Goal: Find specific page/section: Find specific page/section

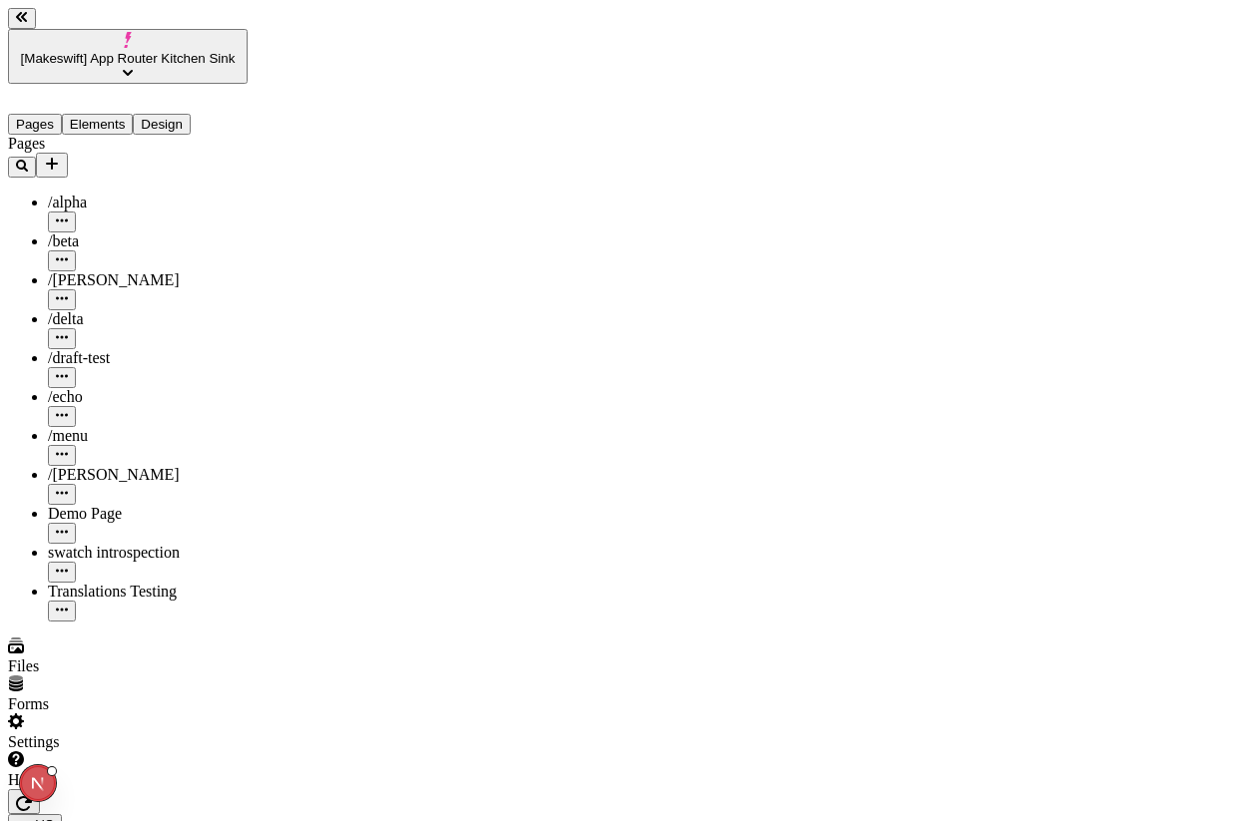
click at [32, 795] on icon "button" at bounding box center [24, 803] width 16 height 16
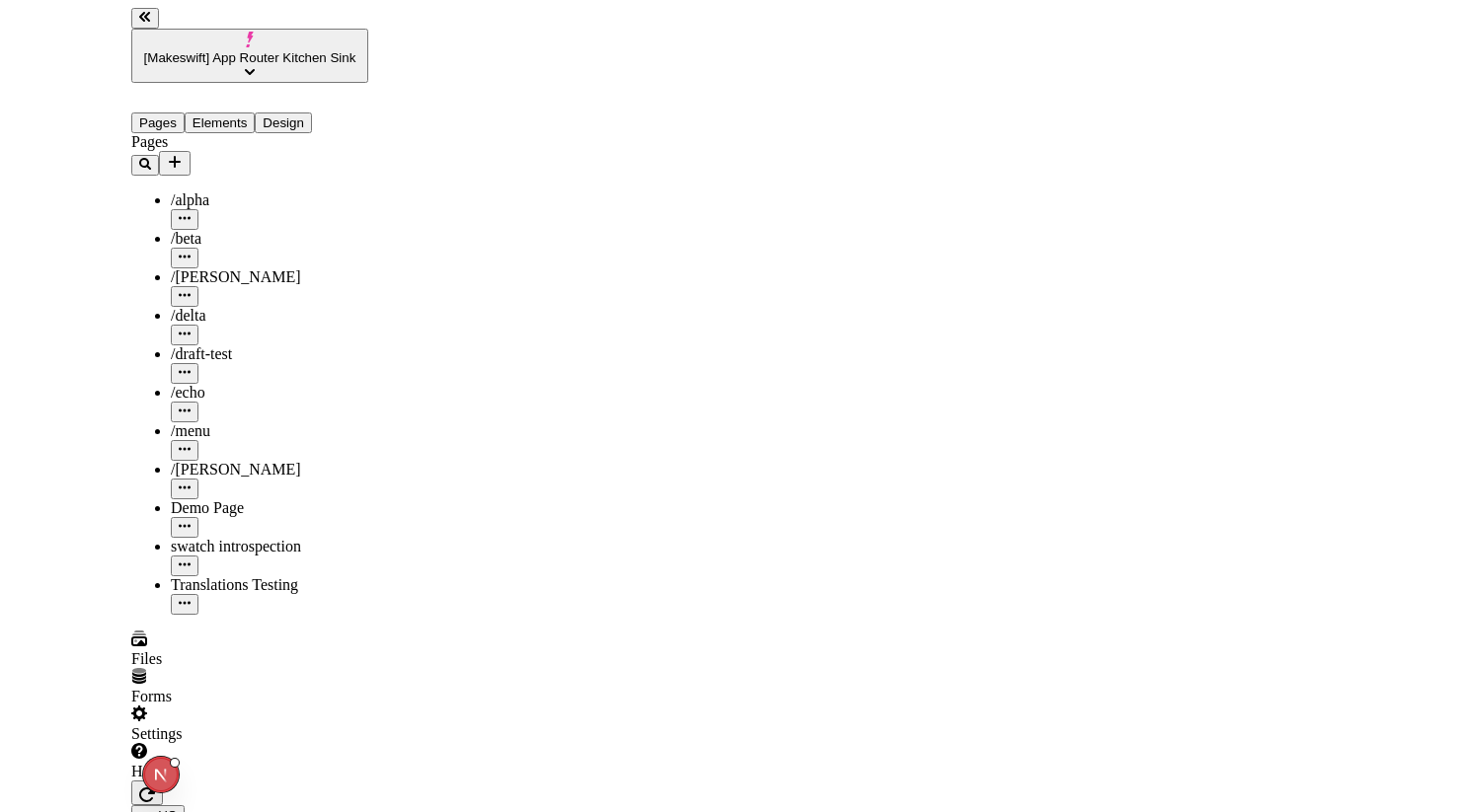
scroll to position [0, 261]
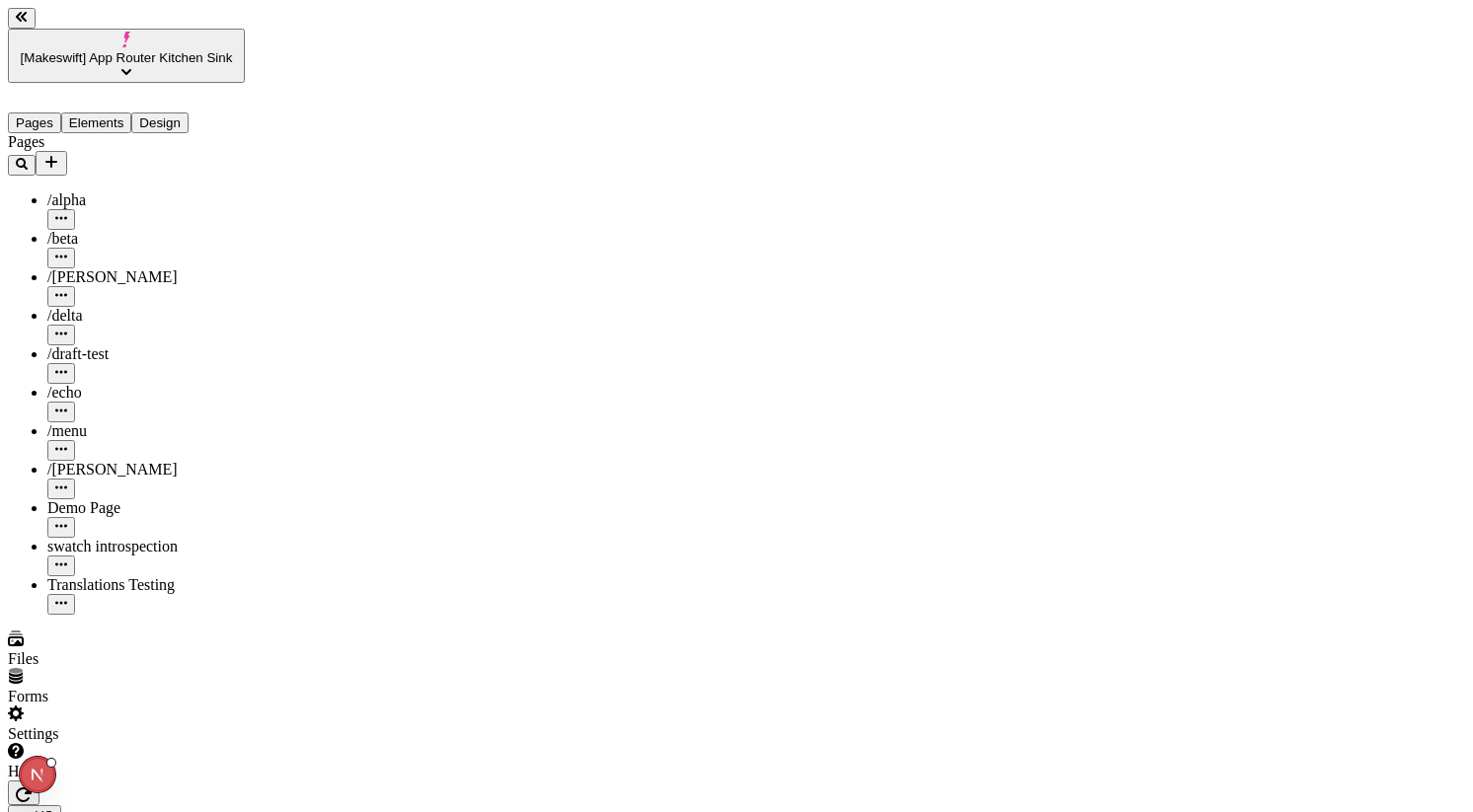
click at [197, 50] on span "[Makeswift] App Router Kitchen Sink" at bounding box center [127, 57] width 213 height 15
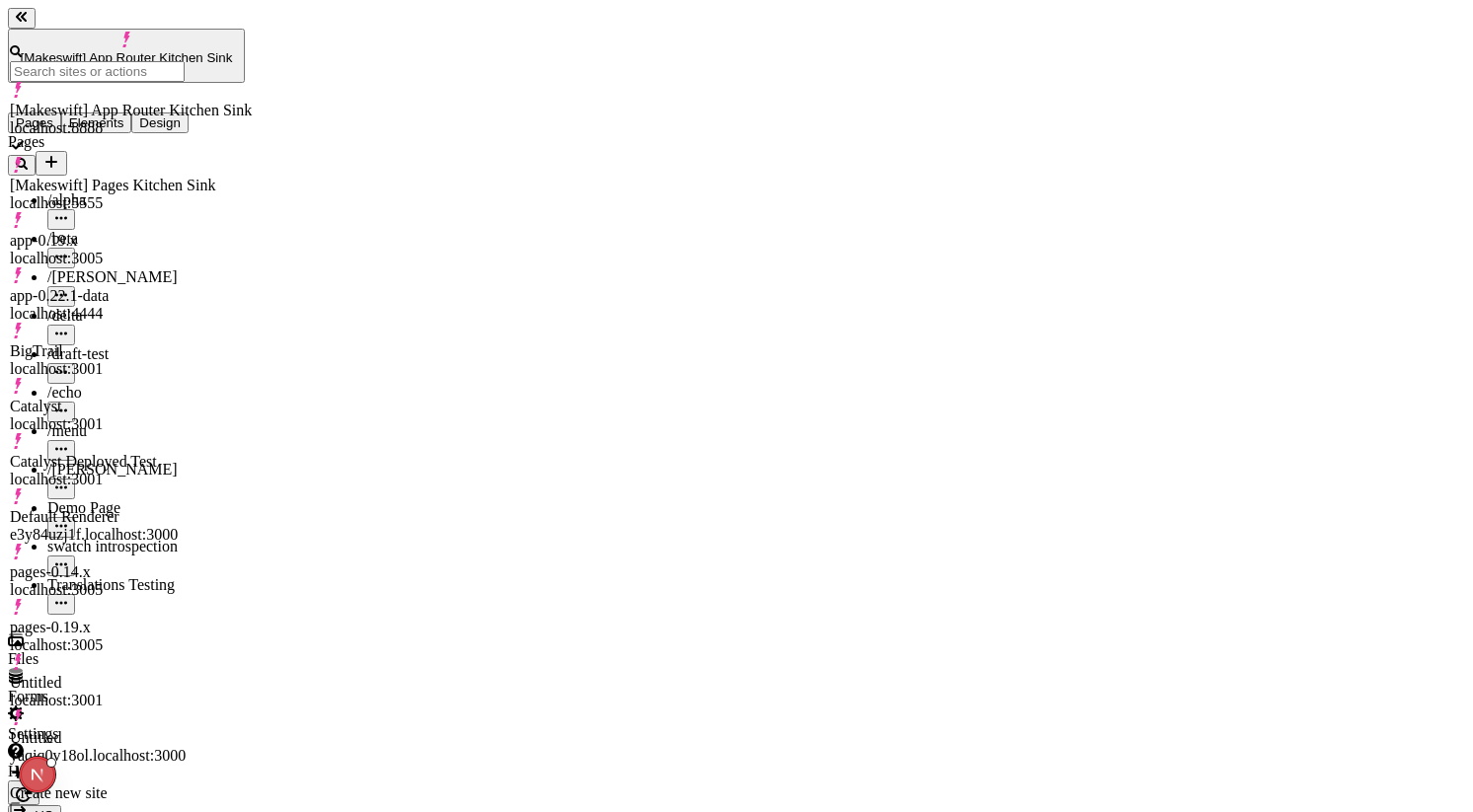
click at [169, 177] on div "[Makeswift] Pages Kitchen Sink" at bounding box center [131, 186] width 242 height 18
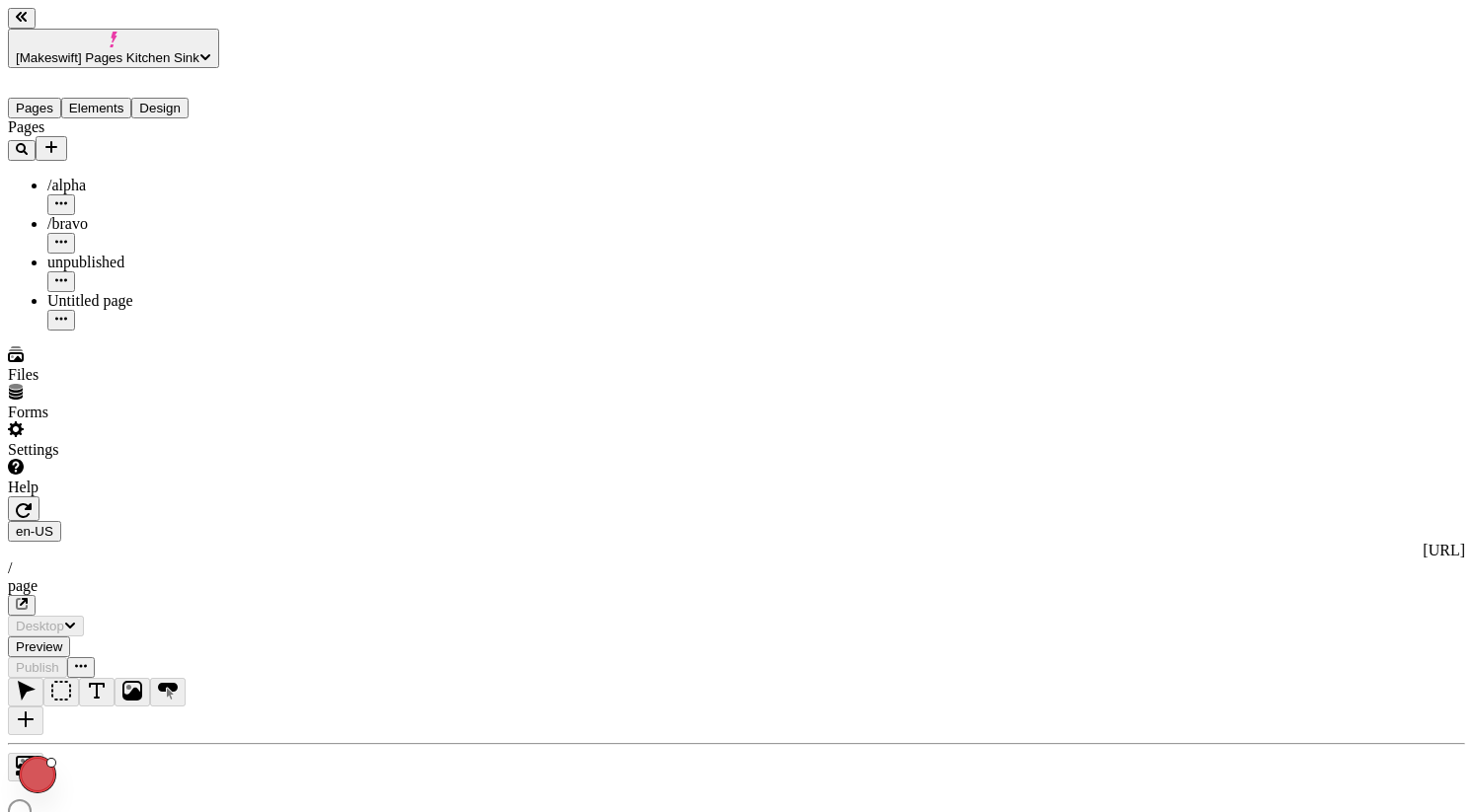
type input "/page"
click at [36, 595] on button "button" at bounding box center [22, 605] width 28 height 21
